Goal: Transaction & Acquisition: Purchase product/service

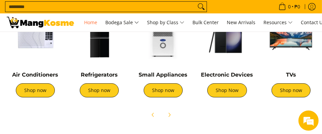
scroll to position [232, 0]
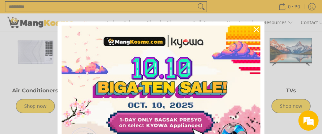
click at [33, 46] on div "Marketing offer form" at bounding box center [161, 67] width 322 height 134
click at [255, 31] on icon "close icon" at bounding box center [255, 29] width 5 height 5
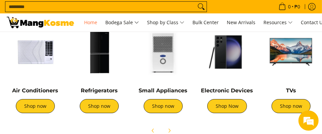
click at [31, 55] on img at bounding box center [35, 52] width 57 height 57
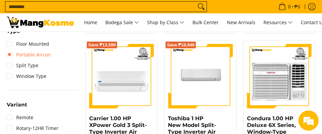
scroll to position [513, 0]
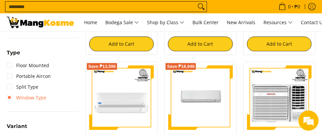
click at [42, 95] on link "Window Type" at bounding box center [27, 97] width 40 height 11
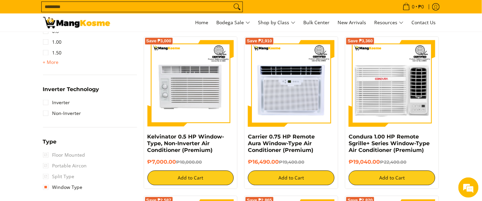
scroll to position [427, 0]
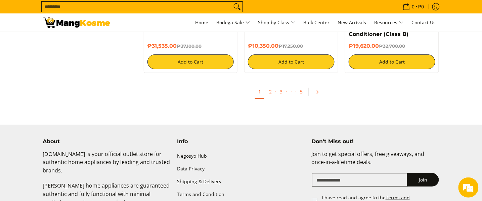
scroll to position [1385, 0]
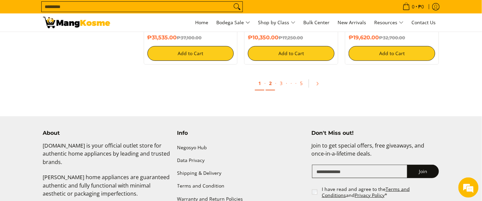
click at [270, 87] on link "2" at bounding box center [270, 84] width 9 height 14
